Goal: Entertainment & Leisure: Consume media (video, audio)

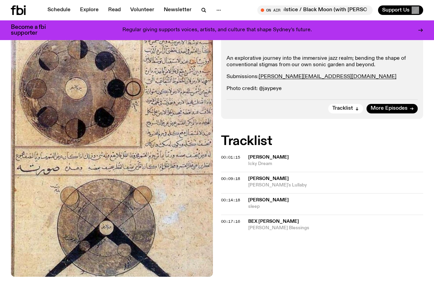
scroll to position [154, 0]
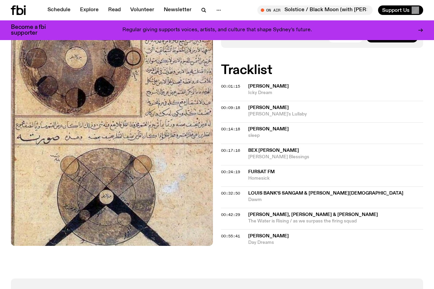
scroll to position [245, 0]
